Goal: Book appointment/travel/reservation

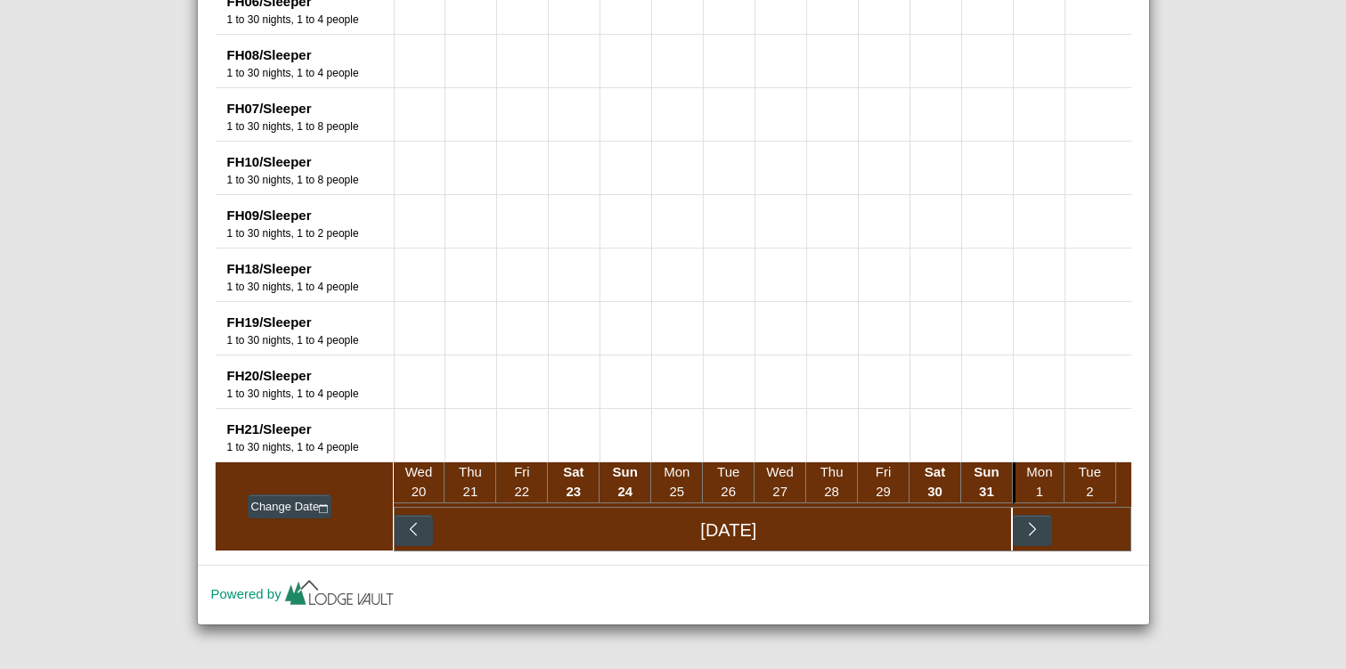
scroll to position [1836, 0]
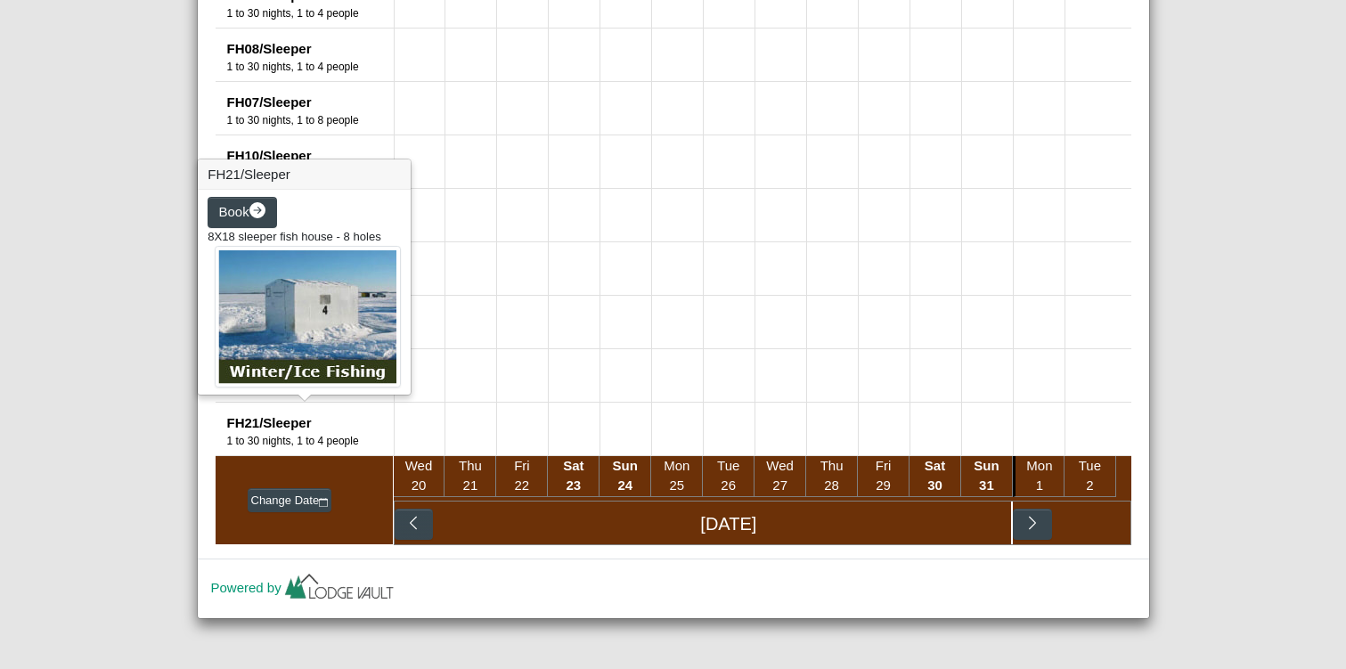
click at [298, 434] on div "1 to 30 nights, 1 to 4 people" at bounding box center [310, 441] width 167 height 16
click at [268, 424] on div "FH21/Sleeper" at bounding box center [310, 423] width 167 height 20
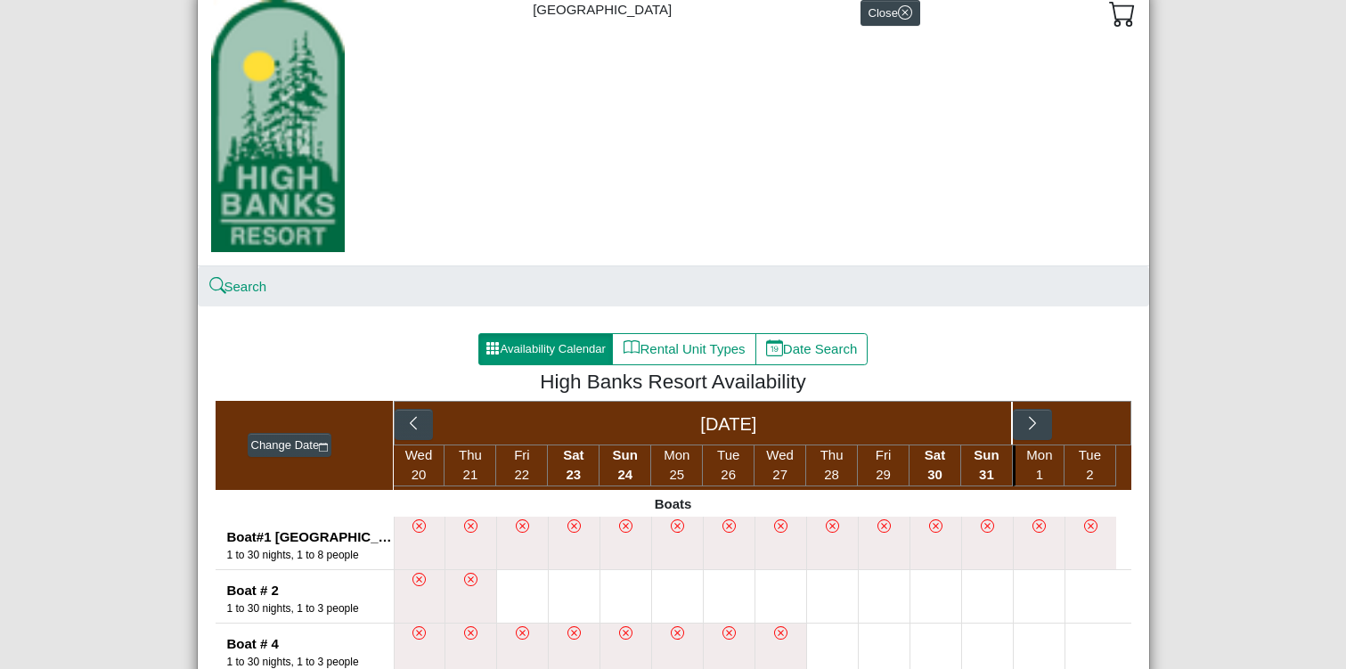
scroll to position [0, 0]
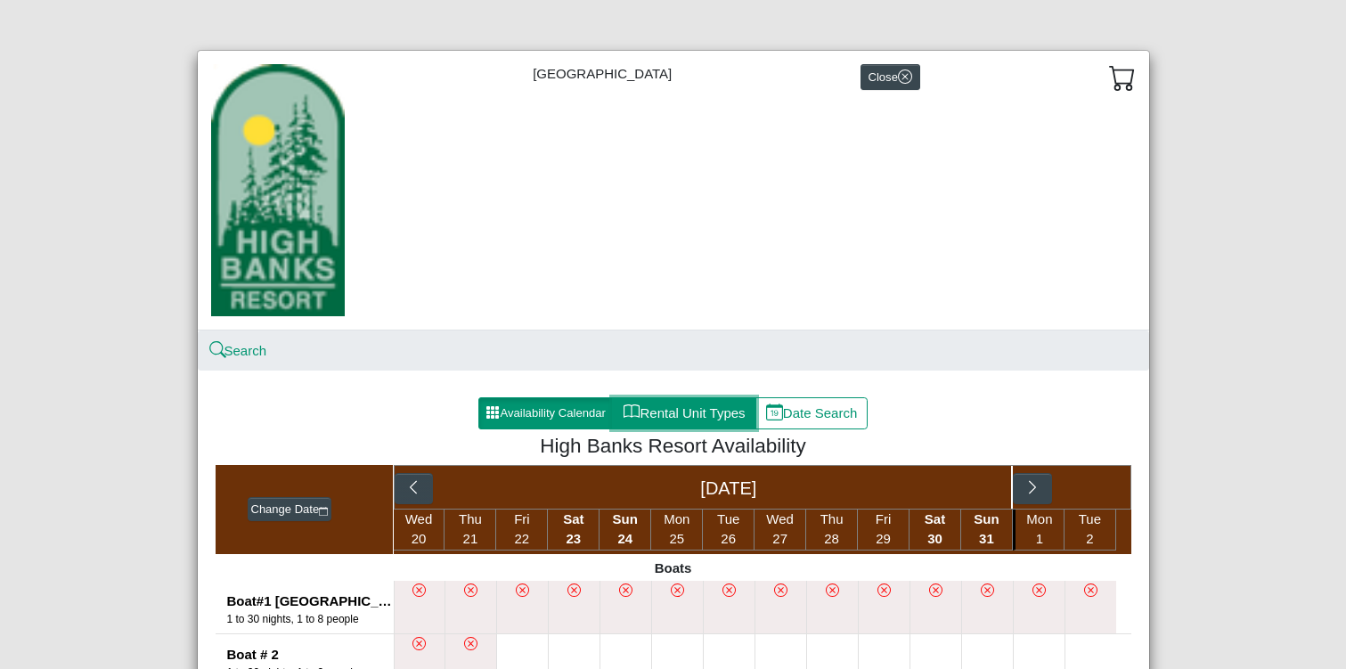
click at [686, 418] on button "Rental Unit Types" at bounding box center [683, 413] width 143 height 32
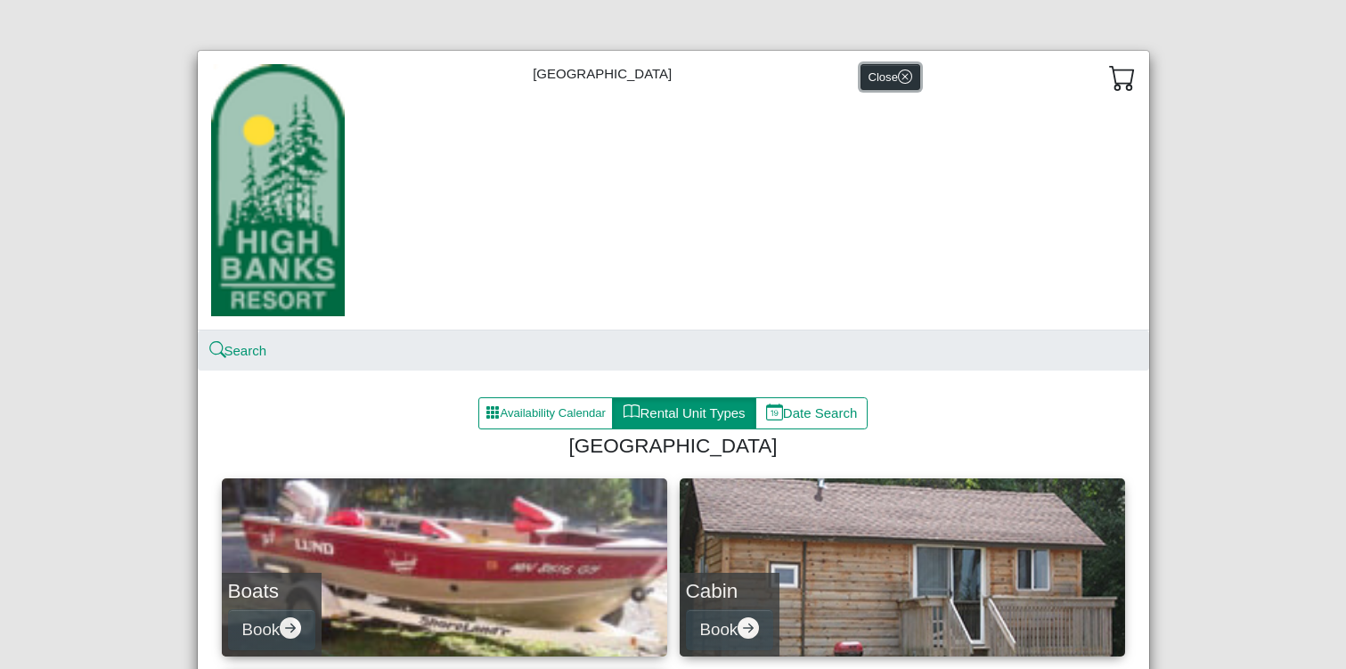
click at [873, 79] on button "Close" at bounding box center [891, 77] width 60 height 26
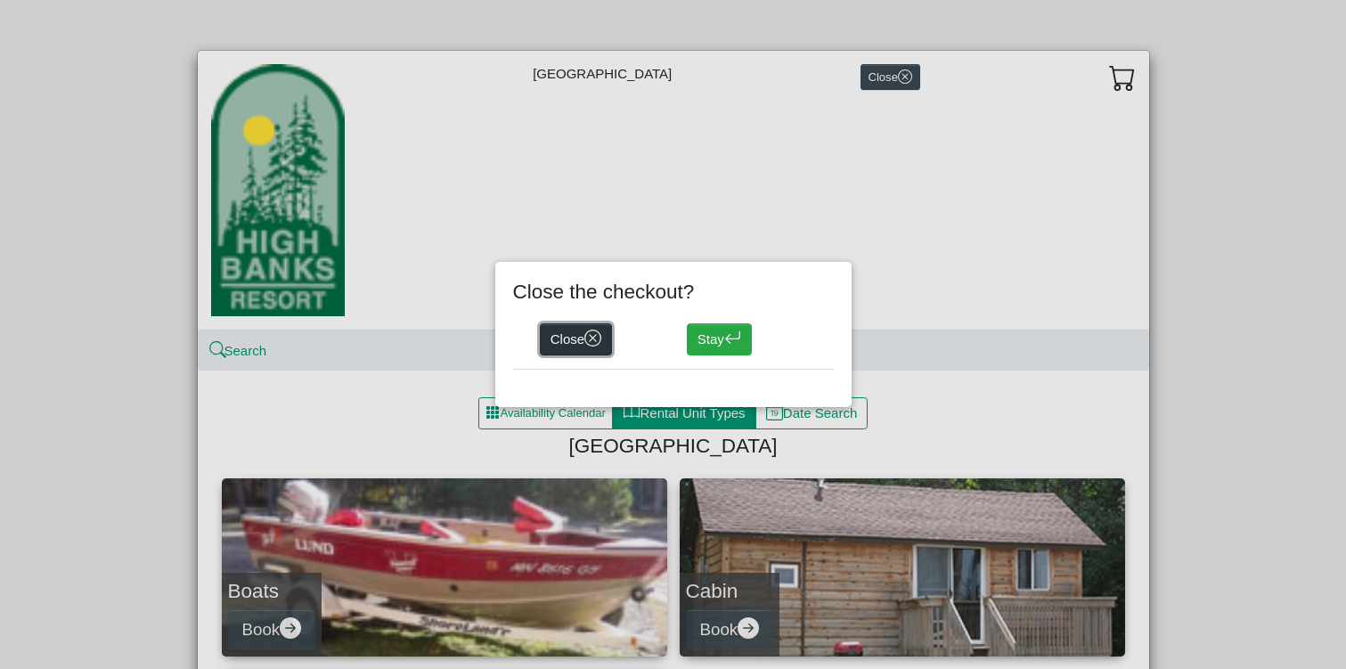
click at [570, 347] on button "Close" at bounding box center [576, 339] width 73 height 32
